Goal: Register for event/course

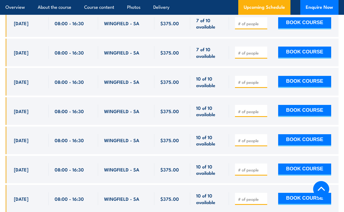
scroll to position [964, 0]
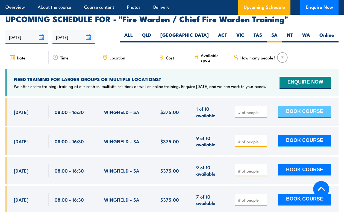
click at [308, 106] on button "BOOK COURSE" at bounding box center [304, 112] width 53 height 12
type input "1"
click at [263, 109] on input "1" at bounding box center [251, 111] width 27 height 5
click at [307, 106] on button "BOOK COURSE" at bounding box center [304, 112] width 53 height 12
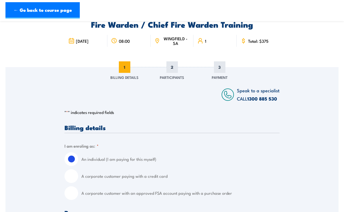
scroll to position [55, 0]
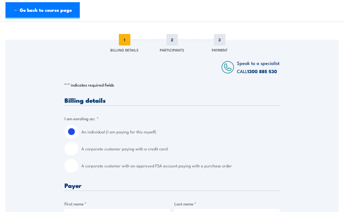
click at [71, 146] on input "A corporate customer paying with a credit card" at bounding box center [72, 149] width 14 height 14
radio input "true"
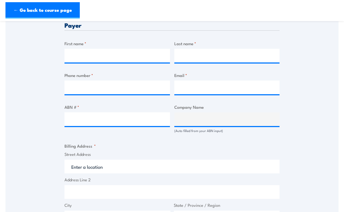
scroll to position [219, 0]
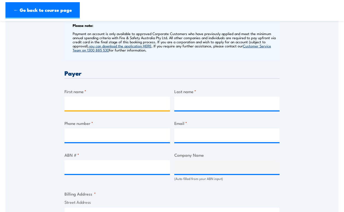
click at [119, 104] on input "First name *" at bounding box center [118, 104] width 106 height 14
type input "Nicola"
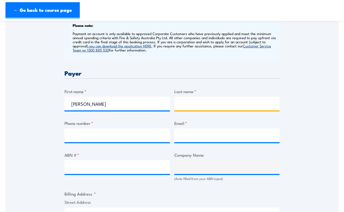
type input "Chappell"
type input "0416051659"
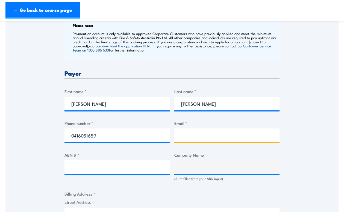
click at [196, 135] on input "Email *" at bounding box center [227, 135] width 106 height 14
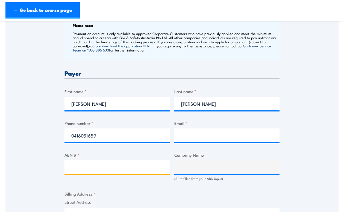
click at [122, 167] on input "ABN # *" at bounding box center [118, 167] width 106 height 14
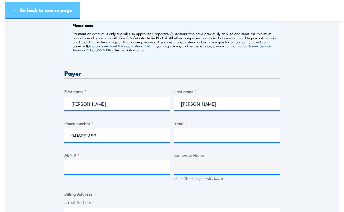
click at [14, 10] on link "← Go back to course page" at bounding box center [42, 10] width 74 height 16
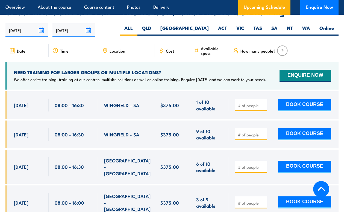
scroll to position [984, 0]
